Goal: Check status: Check status

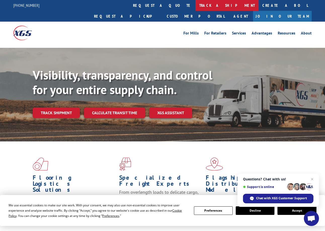
click at [195, 6] on link "track a shipment" at bounding box center [226, 5] width 63 height 11
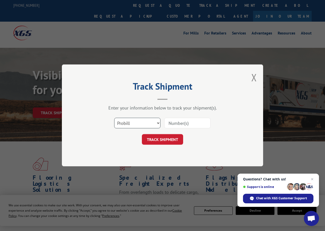
click at [146, 128] on select "Select category... Probill BOL PO" at bounding box center [137, 123] width 46 height 11
click at [114, 118] on select "Select category... Probill BOL PO" at bounding box center [137, 123] width 46 height 11
click at [141, 123] on select "Select category... Probill BOL PO" at bounding box center [137, 123] width 46 height 11
click at [177, 123] on input at bounding box center [187, 123] width 46 height 11
drag, startPoint x: 201, startPoint y: 121, endPoint x: 166, endPoint y: 128, distance: 36.5
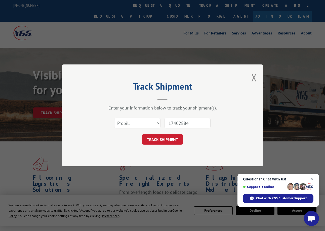
click at [163, 120] on div "Select category... Probill BOL PO 17402884" at bounding box center [162, 123] width 151 height 17
type input "17402884"
click at [166, 142] on button "TRACK SHIPMENT" at bounding box center [162, 139] width 41 height 11
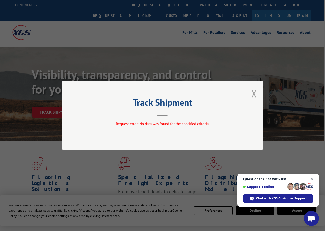
click at [252, 93] on button "Close modal" at bounding box center [254, 93] width 6 height 13
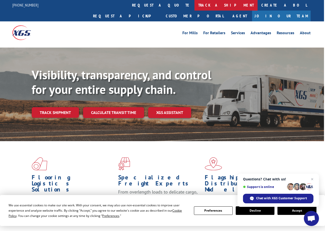
click at [194, 3] on link "track a shipment" at bounding box center [225, 5] width 63 height 11
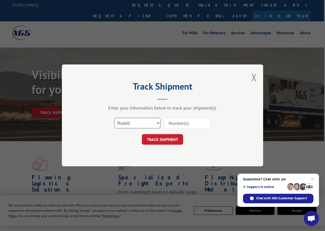
click at [132, 124] on select "Select category... Probill BOL PO" at bounding box center [137, 123] width 46 height 11
click at [114, 118] on select "Select category... Probill BOL PO" at bounding box center [137, 123] width 46 height 11
click at [146, 125] on select "Select category... Probill BOL PO" at bounding box center [137, 123] width 46 height 11
select select "bol"
click at [114, 118] on select "Select category... Probill BOL PO" at bounding box center [137, 123] width 46 height 11
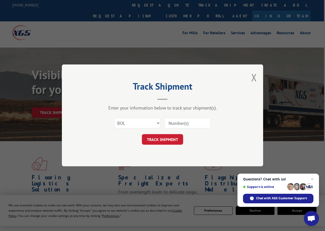
click at [176, 125] on input at bounding box center [187, 123] width 46 height 11
paste input "17402884"
type input "17402884"
click at [170, 137] on button "TRACK SHIPMENT" at bounding box center [162, 139] width 41 height 11
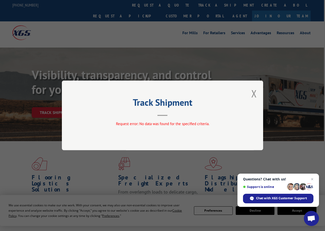
click at [257, 92] on div "Track Shipment Request error: No data was found for the specified criteria." at bounding box center [162, 115] width 201 height 70
click at [255, 92] on button "Close modal" at bounding box center [254, 93] width 6 height 13
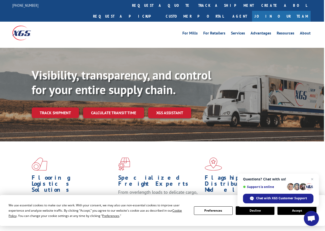
scroll to position [0, 0]
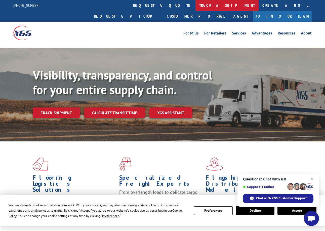
click at [195, 5] on link "track a shipment" at bounding box center [226, 5] width 63 height 11
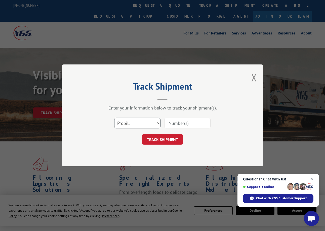
click at [146, 122] on select "Select category... Probill BOL PO" at bounding box center [137, 123] width 46 height 11
click at [114, 118] on select "Select category... Probill BOL PO" at bounding box center [137, 123] width 46 height 11
click at [154, 125] on select "Select category... Probill BOL PO" at bounding box center [137, 123] width 46 height 11
select select "po"
click at [114, 118] on select "Select category... Probill BOL PO" at bounding box center [137, 123] width 46 height 11
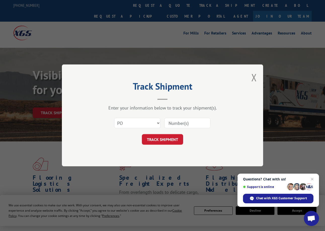
scroll to position [0, 0]
drag, startPoint x: 192, startPoint y: 119, endPoint x: 191, endPoint y: 124, distance: 5.3
click at [193, 120] on input at bounding box center [187, 123] width 46 height 11
paste input "CL250736B"
type input "CL250736B"
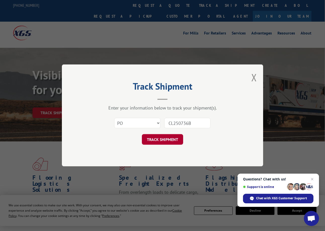
click at [171, 140] on button "TRACK SHIPMENT" at bounding box center [162, 139] width 41 height 11
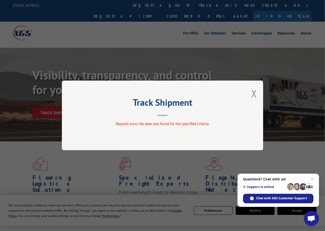
click at [252, 90] on button "Close modal" at bounding box center [254, 93] width 6 height 13
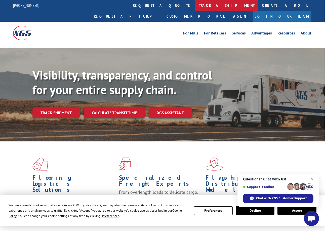
click at [195, 3] on link "track a shipment" at bounding box center [226, 5] width 63 height 11
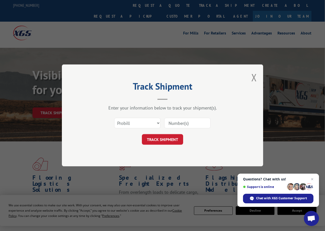
click at [182, 126] on input at bounding box center [187, 123] width 46 height 11
type input "17402884"
click at [153, 127] on select "Select category... Probill BOL PO" at bounding box center [137, 123] width 46 height 11
select select "bol"
click at [114, 118] on select "Select category... Probill BOL PO" at bounding box center [137, 123] width 46 height 11
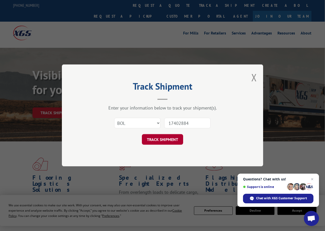
click at [159, 140] on button "TRACK SHIPMENT" at bounding box center [162, 139] width 41 height 11
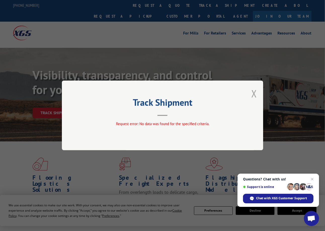
click at [256, 93] on button "Close modal" at bounding box center [254, 93] width 6 height 13
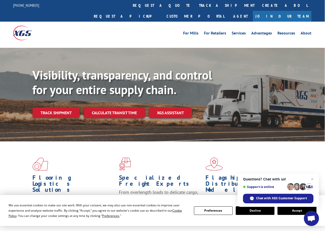
drag, startPoint x: 146, startPoint y: 3, endPoint x: 150, endPoint y: 11, distance: 8.7
click at [195, 3] on link "track a shipment" at bounding box center [226, 5] width 63 height 11
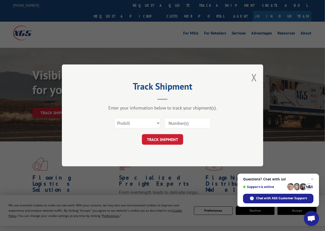
click at [191, 119] on input at bounding box center [187, 123] width 46 height 11
type input "17402884"
drag, startPoint x: 190, startPoint y: 123, endPoint x: 166, endPoint y: 122, distance: 23.7
click at [166, 122] on input "17402884" at bounding box center [187, 123] width 46 height 11
